Goal: Navigation & Orientation: Find specific page/section

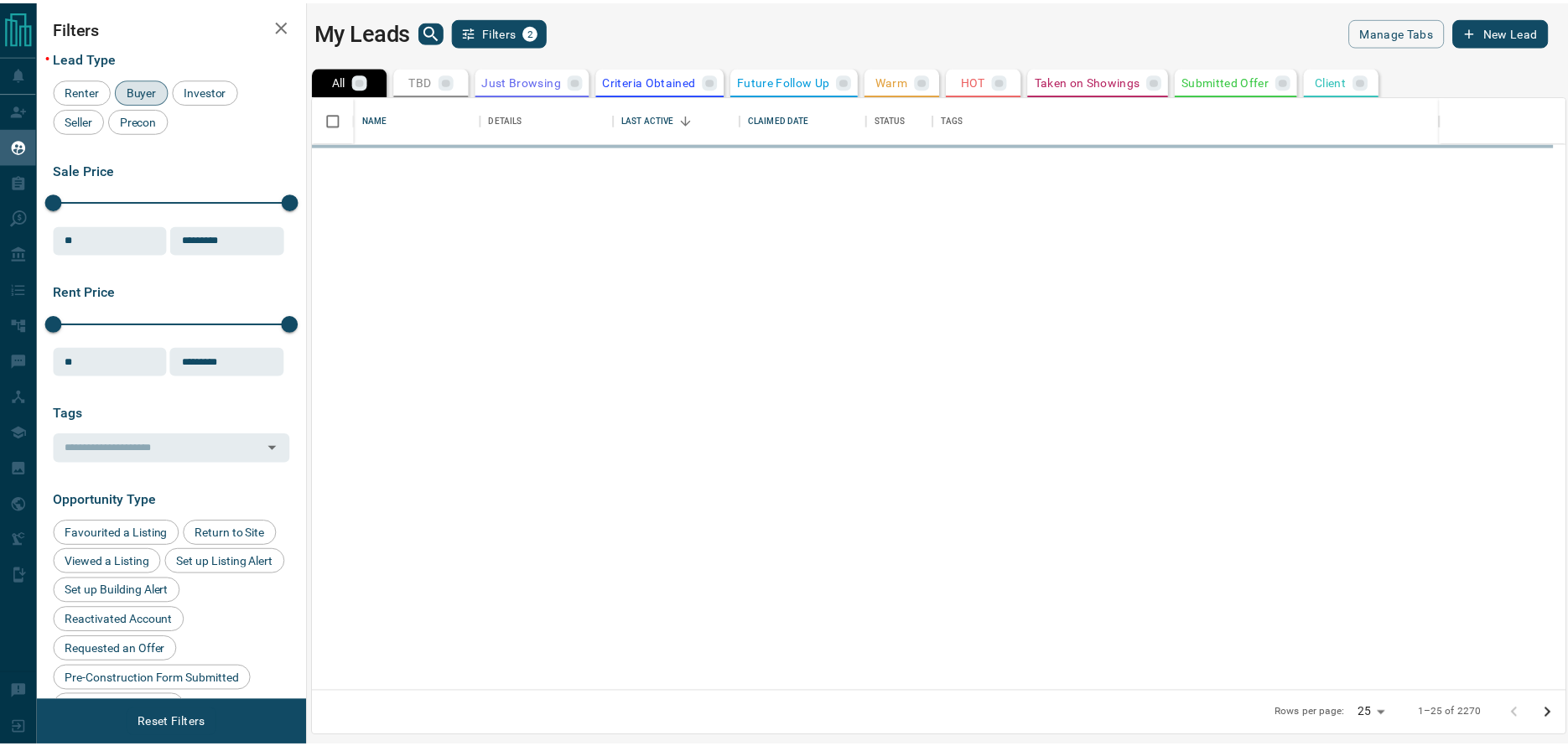
scroll to position [584, 1251]
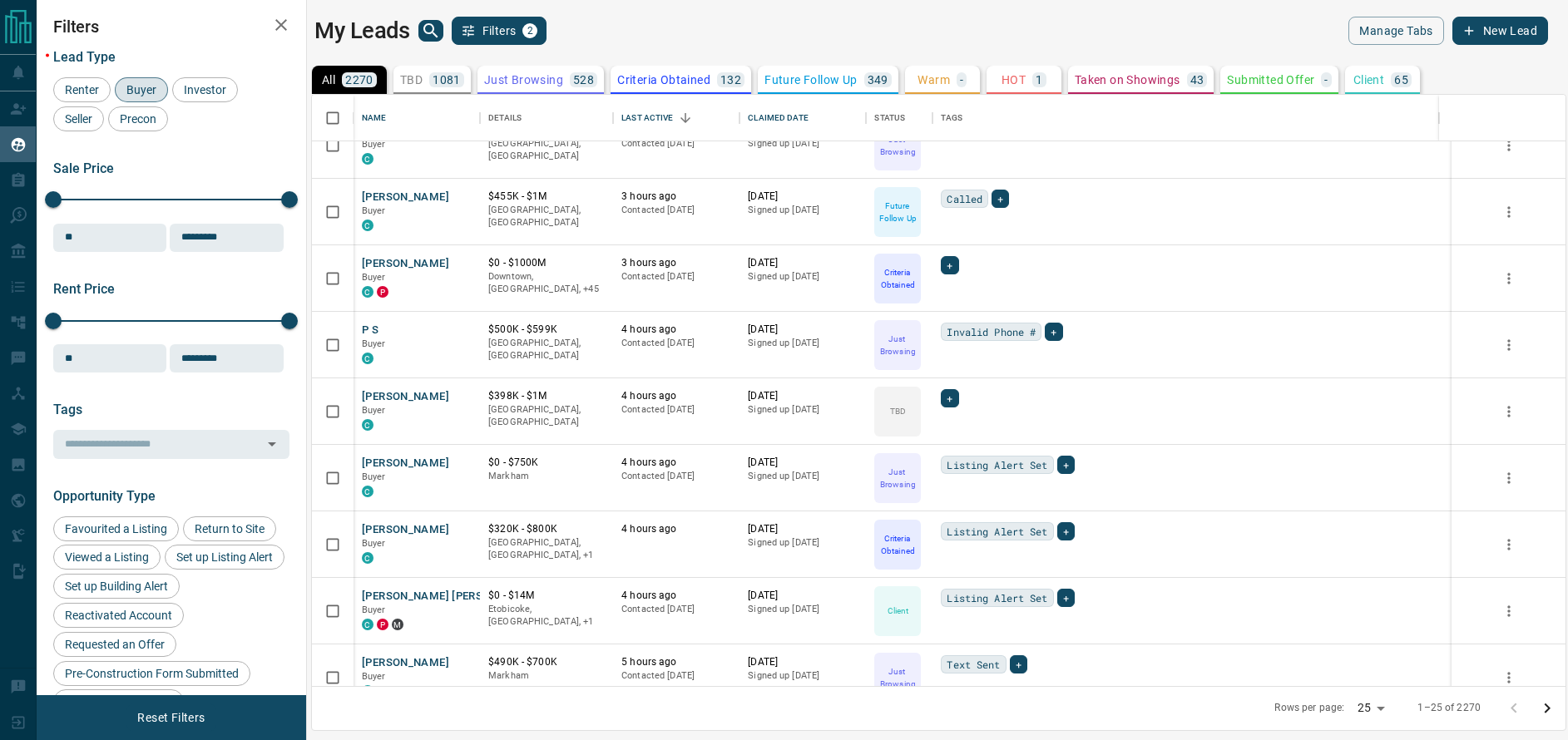
click at [419, 37] on button "search button" at bounding box center [430, 31] width 25 height 22
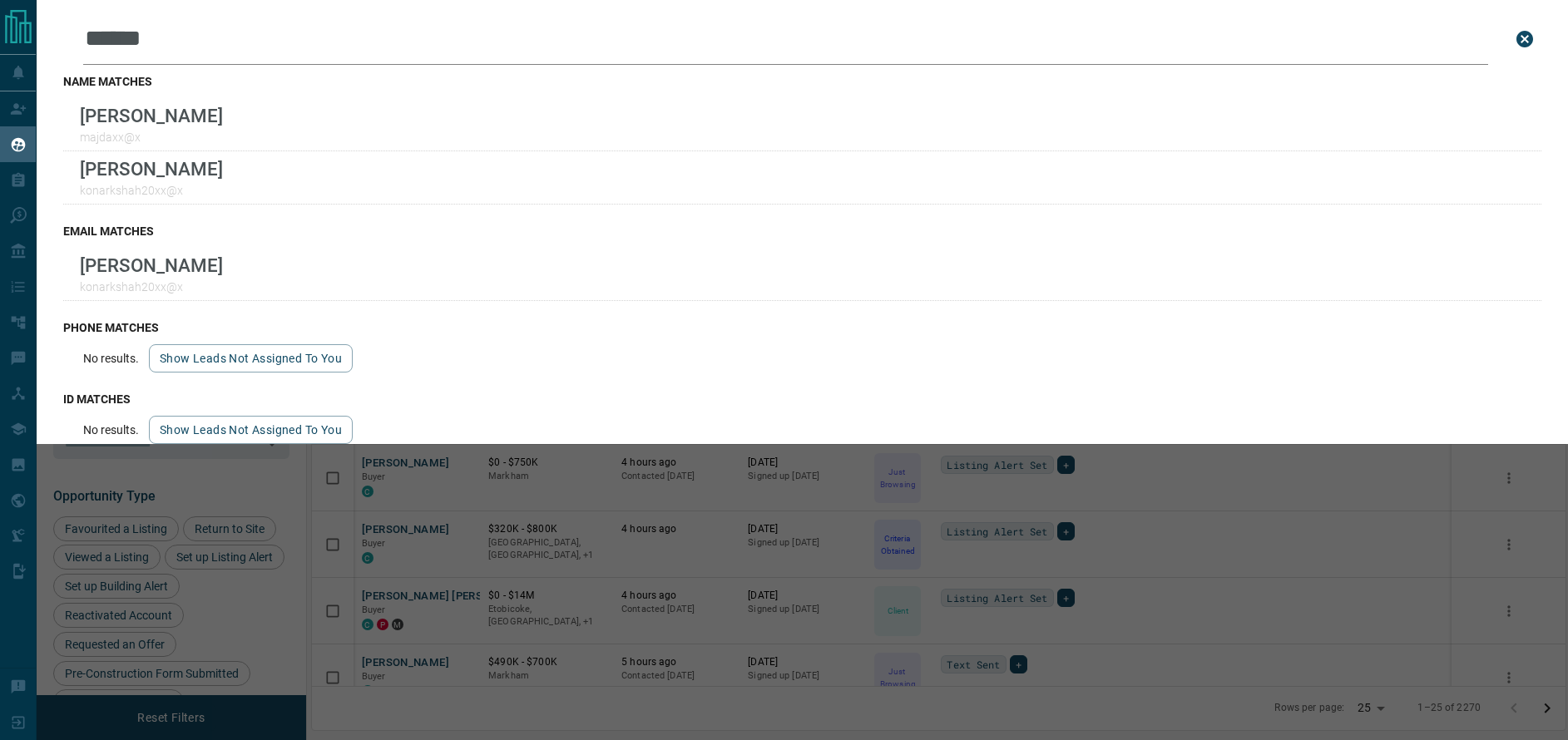
type input "******"
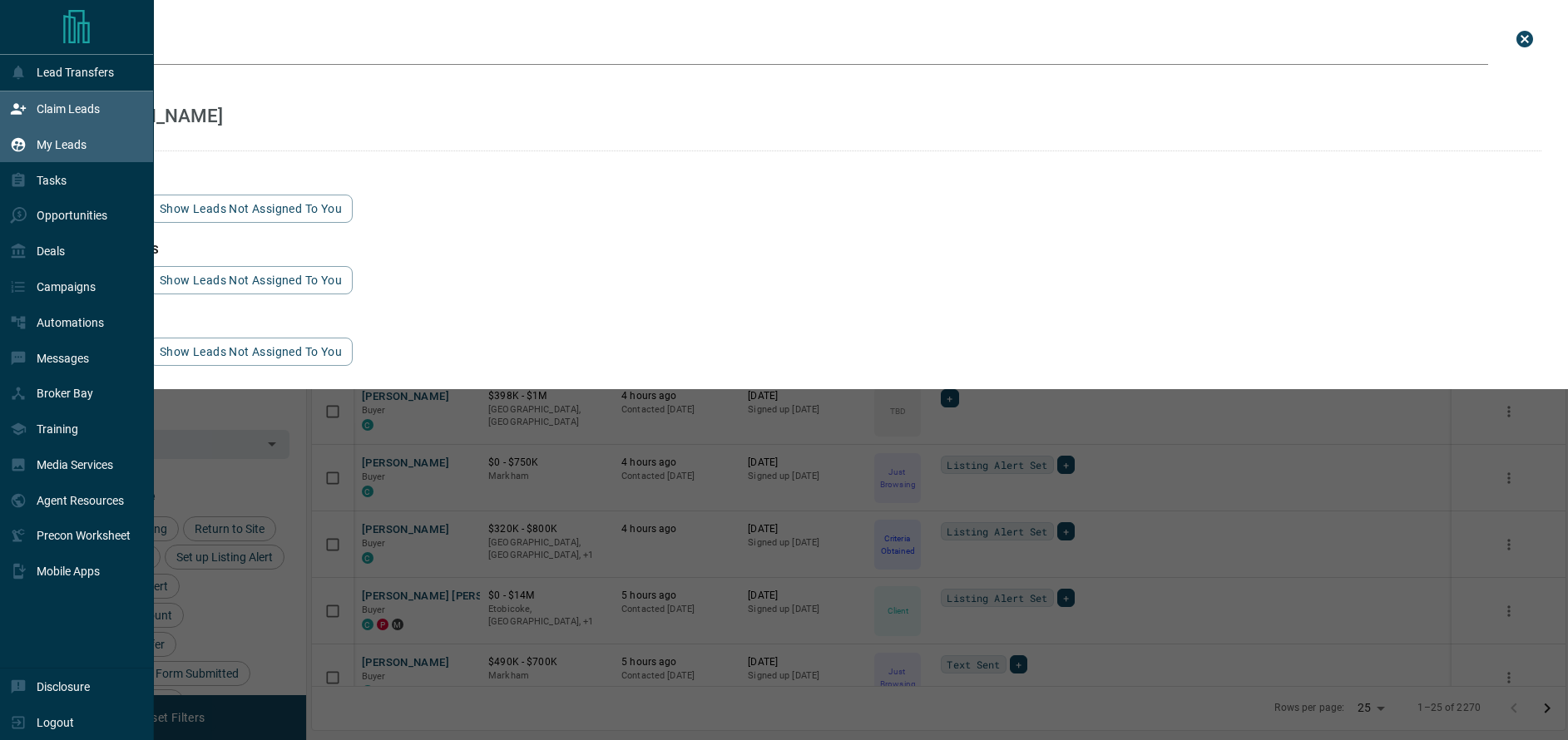
click at [53, 114] on p "Claim Leads" at bounding box center [67, 108] width 63 height 14
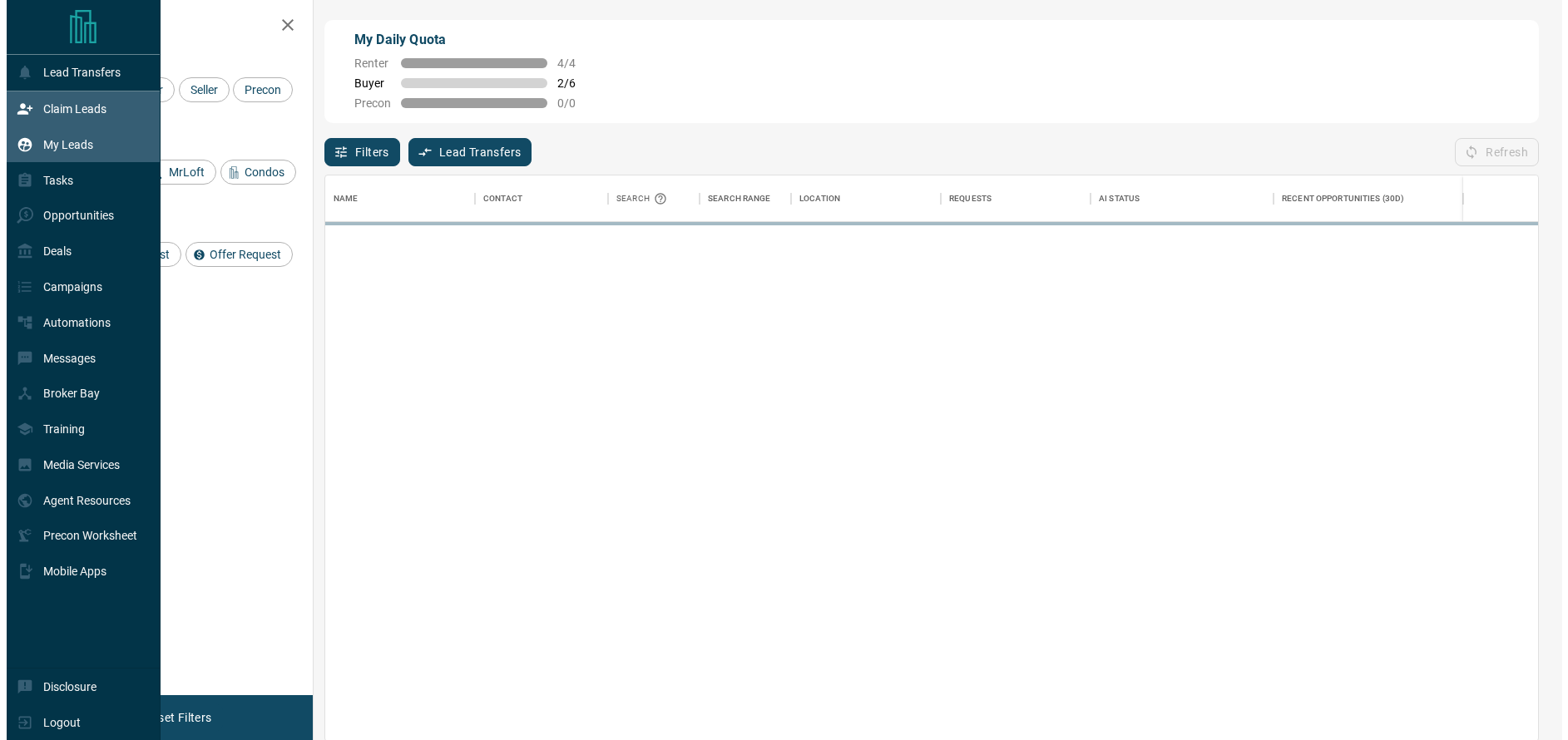
scroll to position [553, 1200]
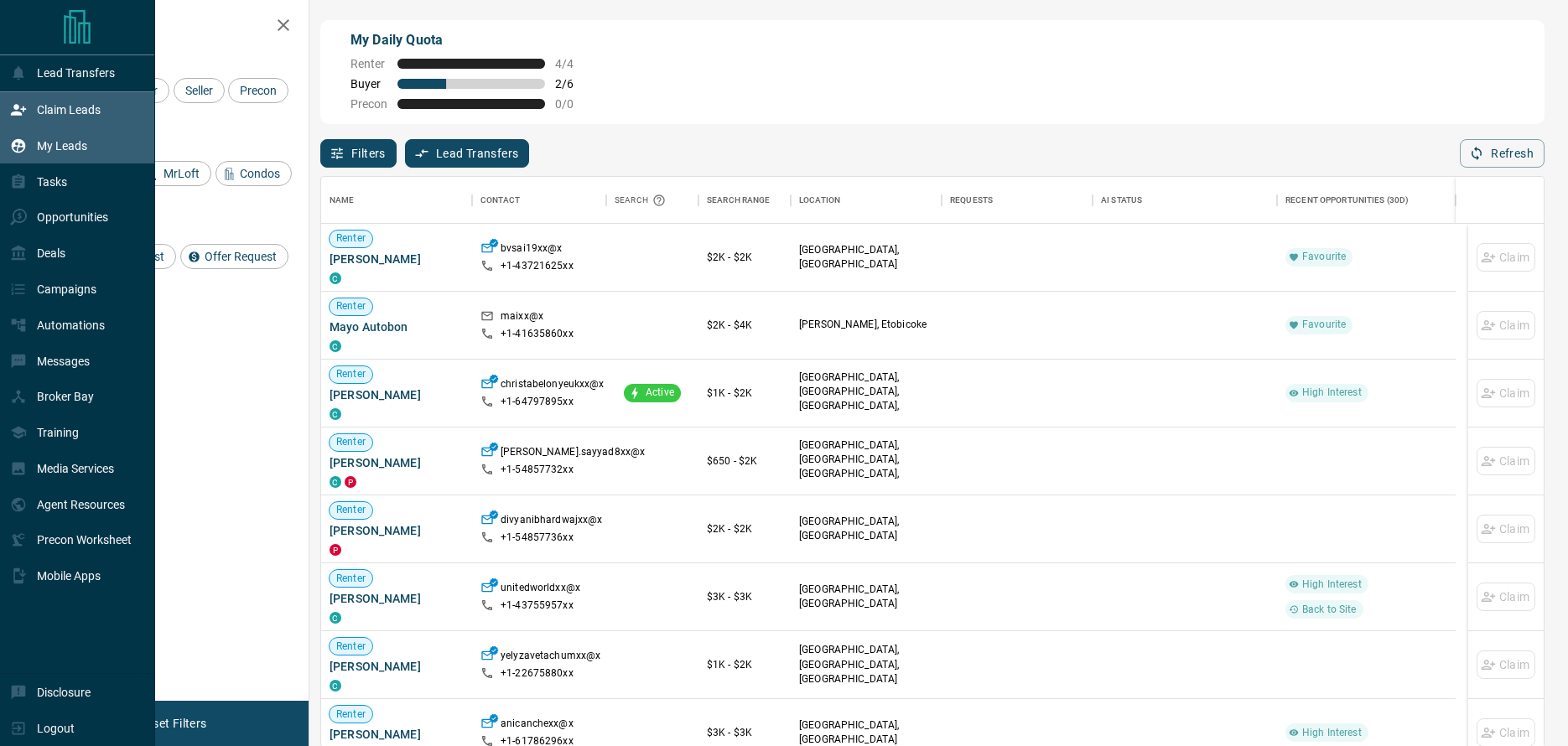
click at [59, 148] on p "My Leads" at bounding box center [61, 146] width 50 height 14
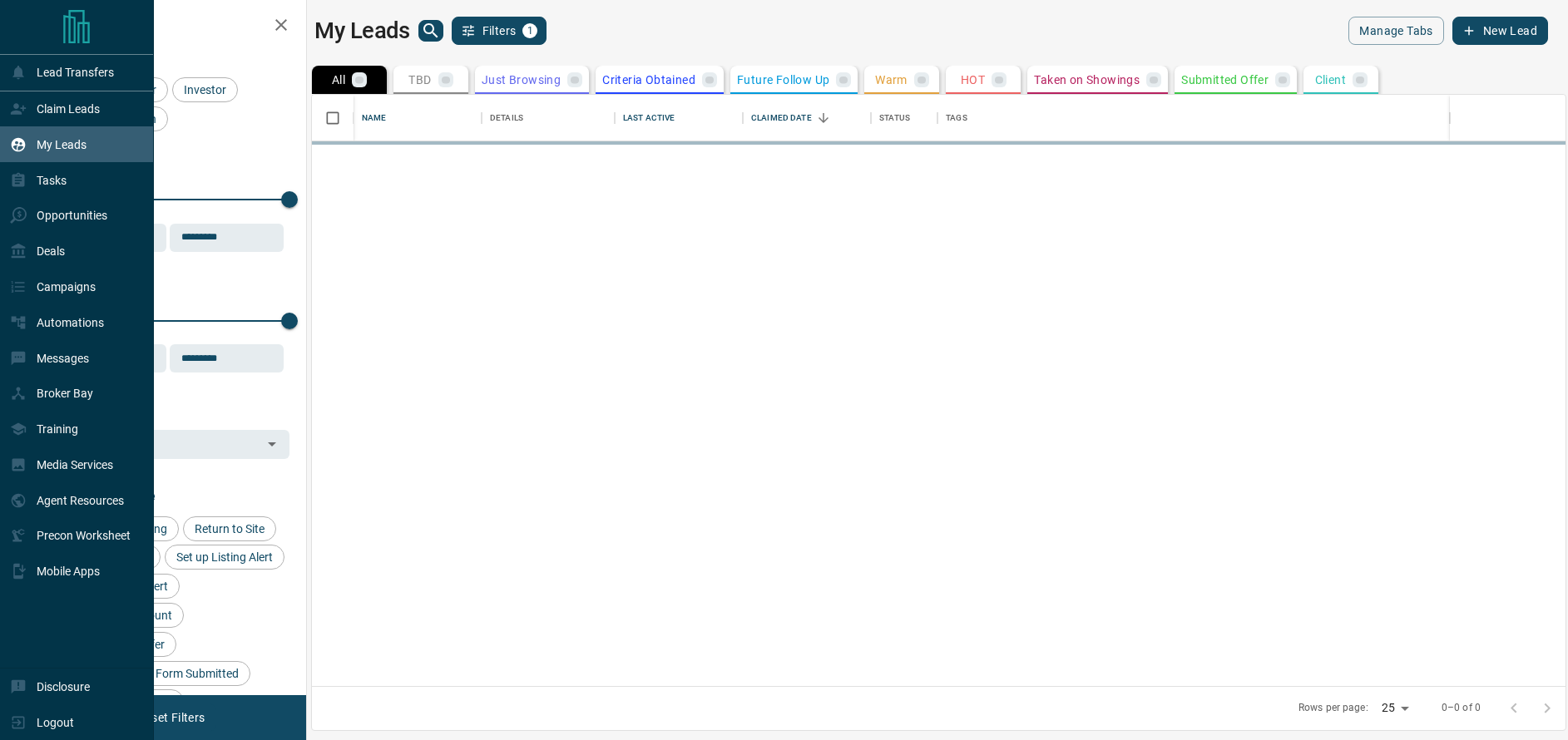
scroll to position [579, 1241]
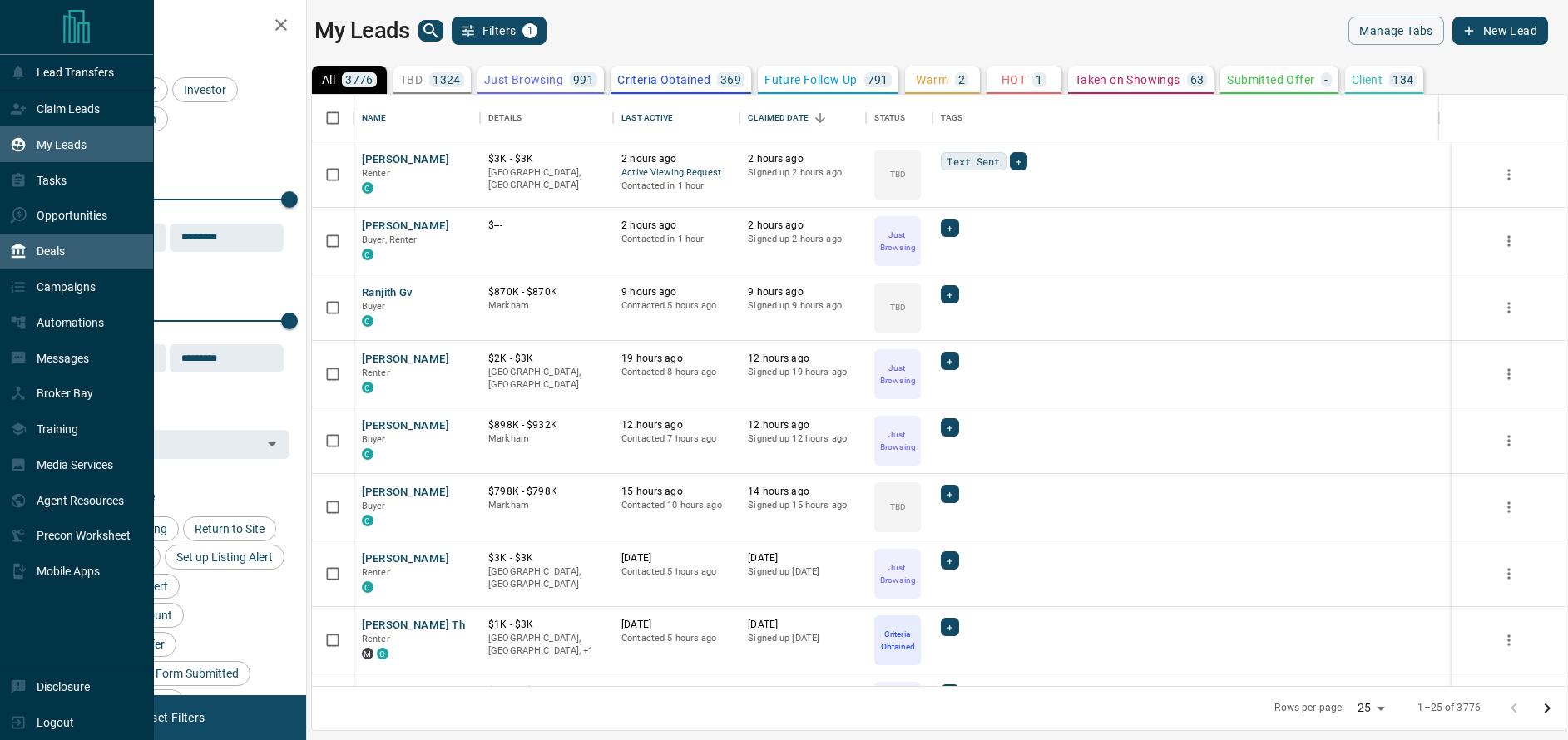
click at [51, 253] on p "Deals" at bounding box center [50, 251] width 28 height 14
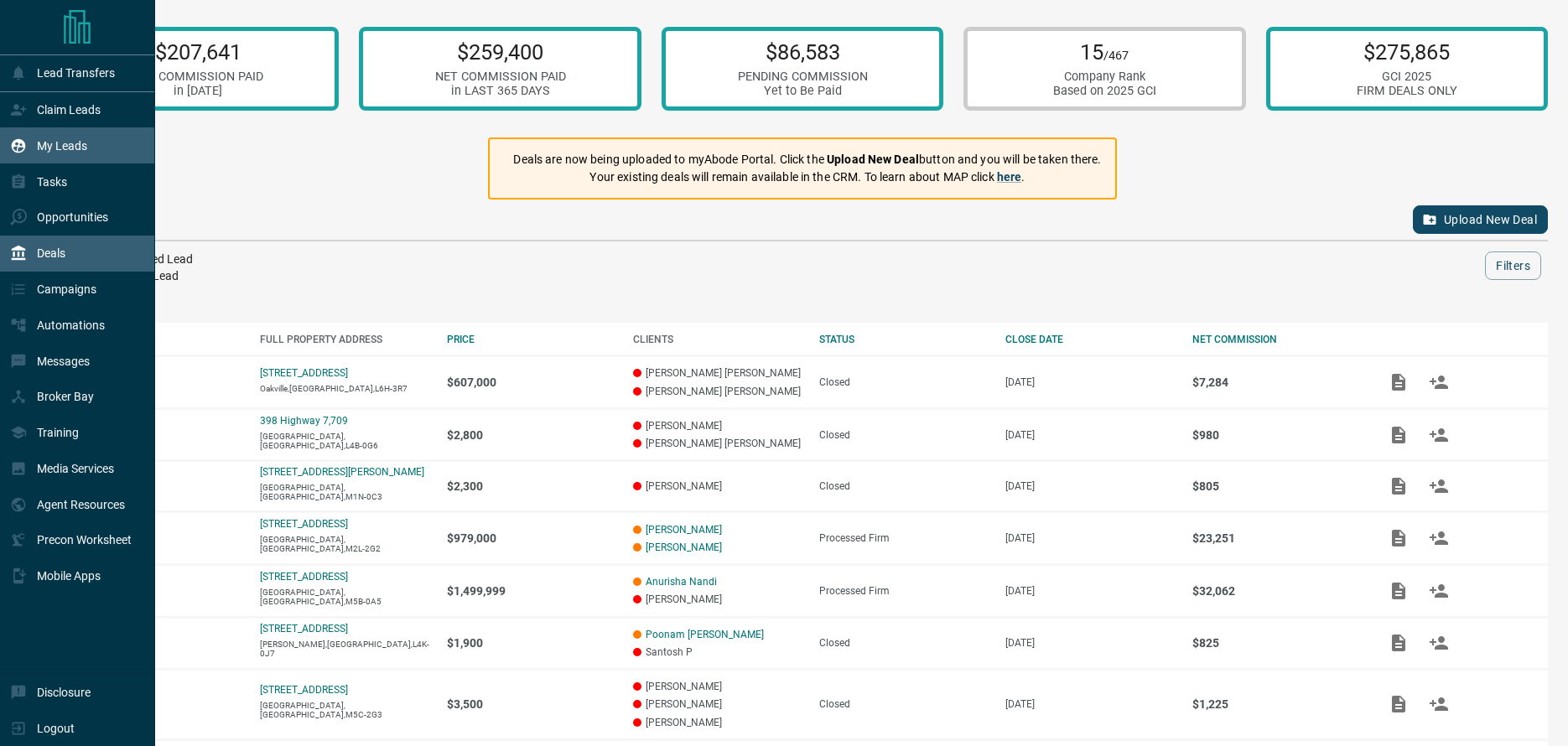
click at [61, 137] on div "My Leads" at bounding box center [49, 145] width 77 height 28
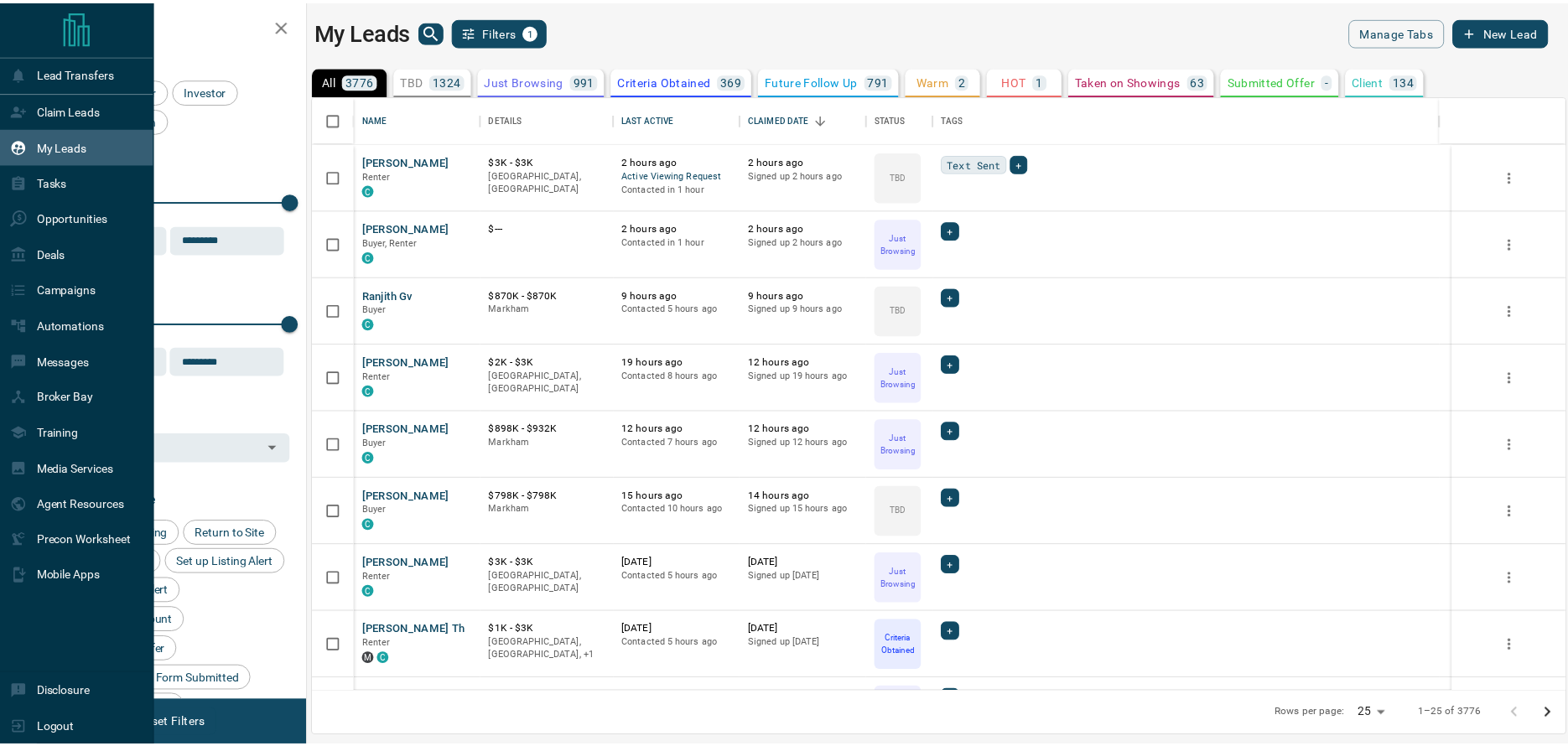
scroll to position [584, 1251]
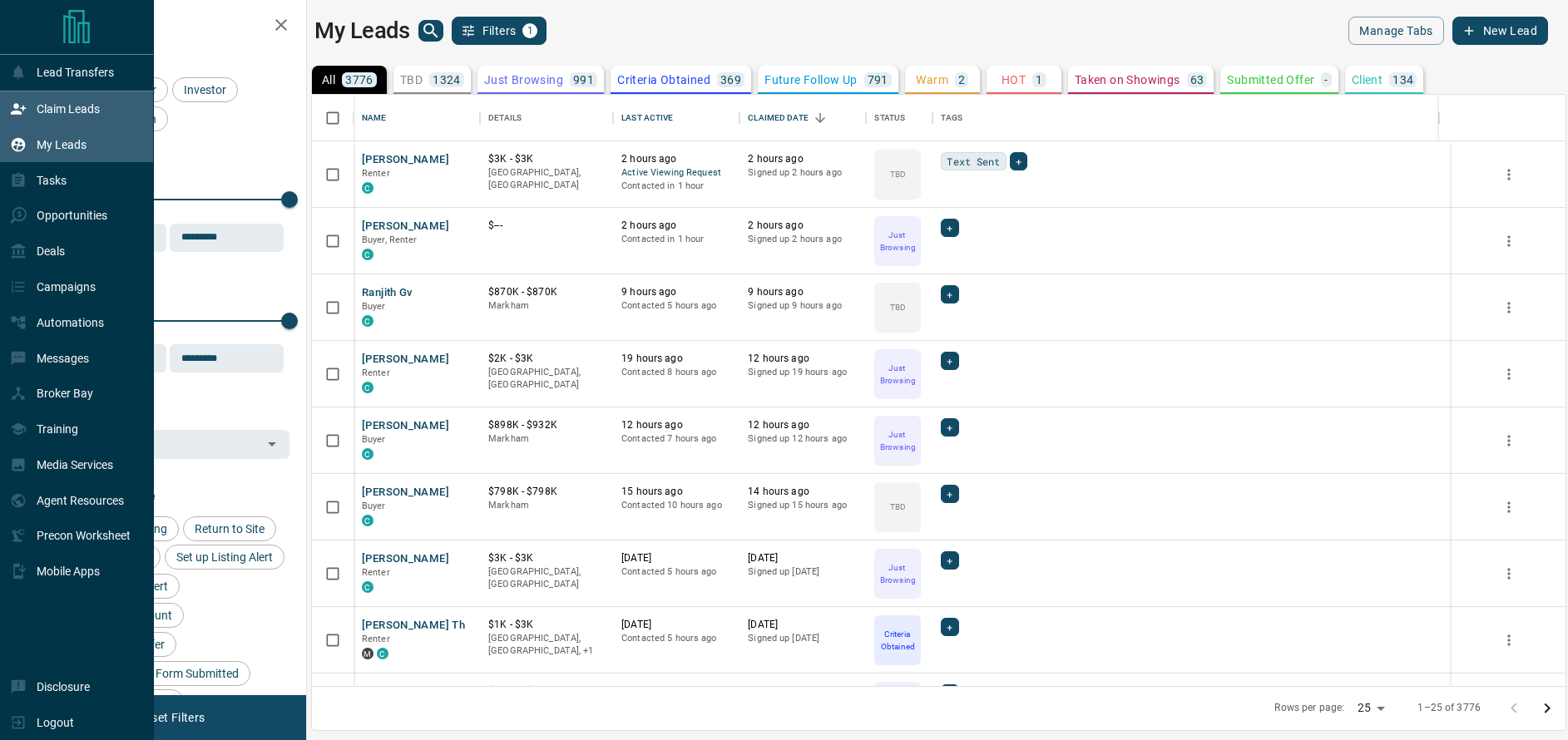
click at [63, 111] on p "Claim Leads" at bounding box center [67, 108] width 63 height 14
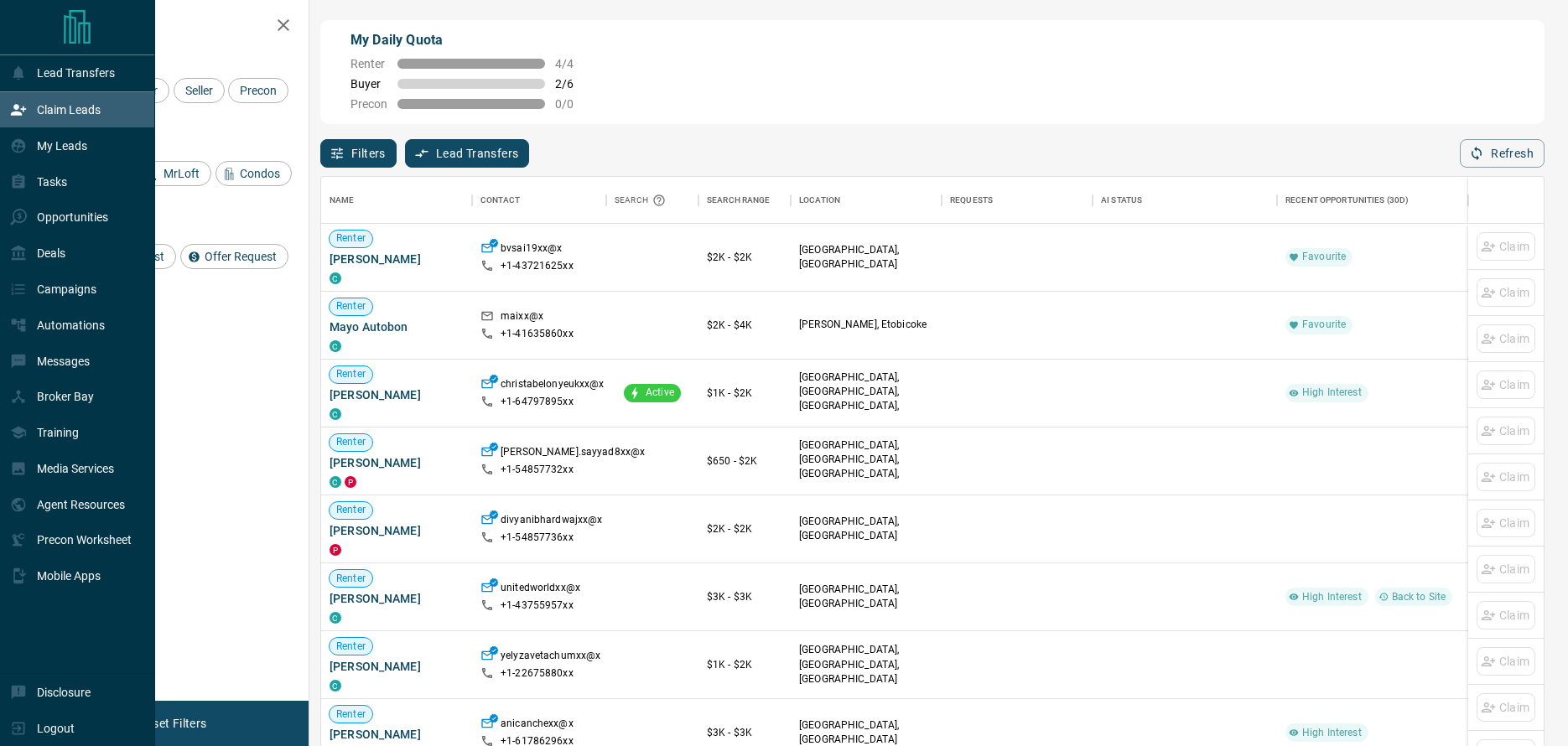
scroll to position [558, 1210]
